Goal: Use online tool/utility

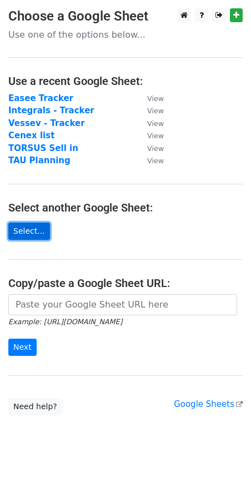
click at [27, 228] on link "Select..." at bounding box center [29, 231] width 42 height 17
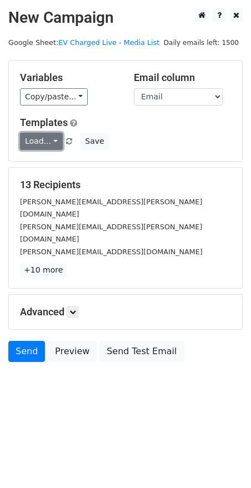
click at [30, 142] on link "Load..." at bounding box center [41, 141] width 43 height 17
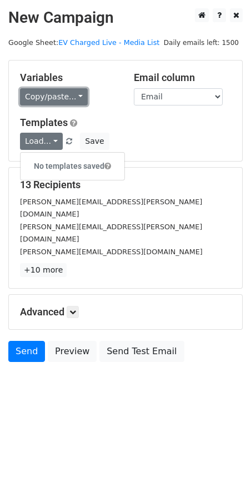
click at [52, 94] on link "Copy/paste..." at bounding box center [54, 96] width 68 height 17
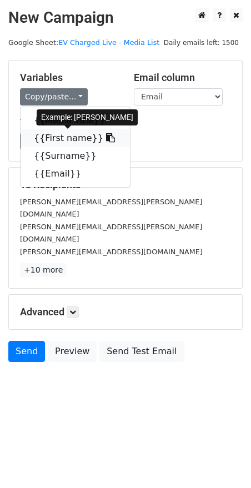
click at [57, 134] on link "{{First name}}" at bounding box center [75, 138] width 109 height 18
